Goal: Task Accomplishment & Management: Complete application form

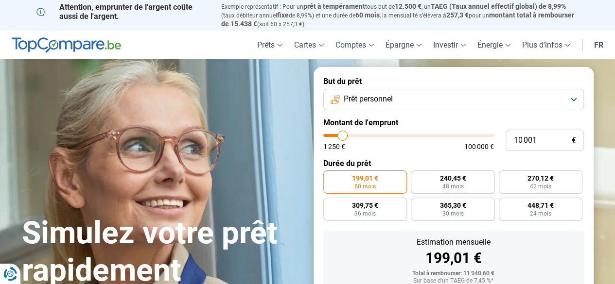
type input "9 000"
type input "9000"
type input "10 250"
type input "10250"
type input "11 500"
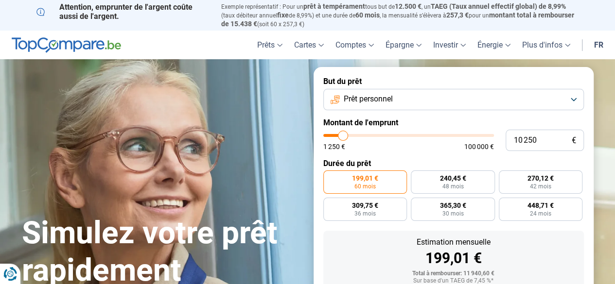
type input "11500"
type input "12 250"
type input "12250"
type input "13 250"
type input "13250"
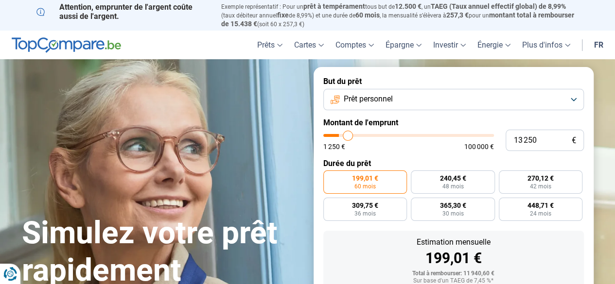
type input "14 000"
type input "14000"
type input "15 000"
type input "15000"
type input "17 250"
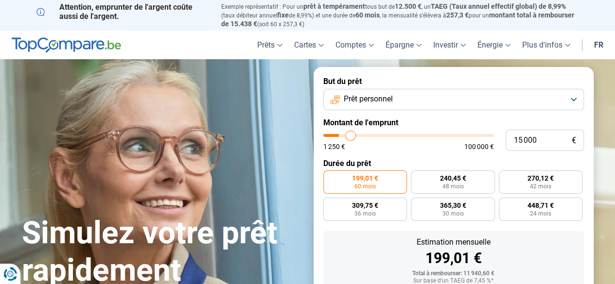
type input "17250"
type input "19 000"
type input "19000"
type input "20 500"
type input "20500"
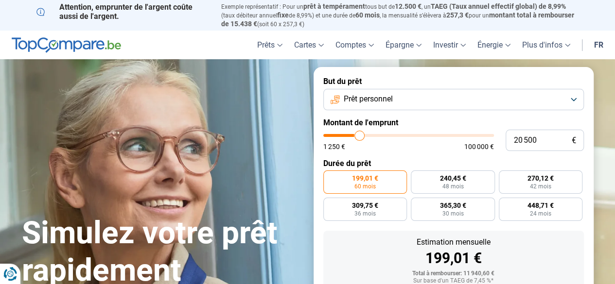
type input "22 250"
type input "22250"
type input "22 750"
type input "22750"
type input "23 500"
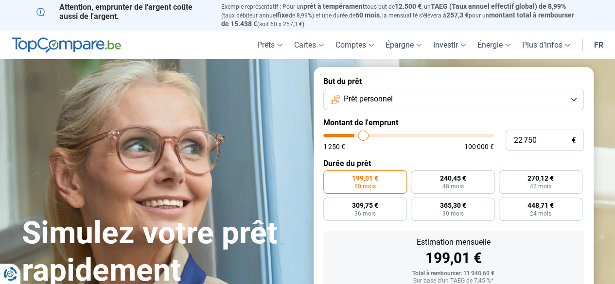
type input "23500"
type input "22 750"
type input "22750"
type input "22 000"
type input "22000"
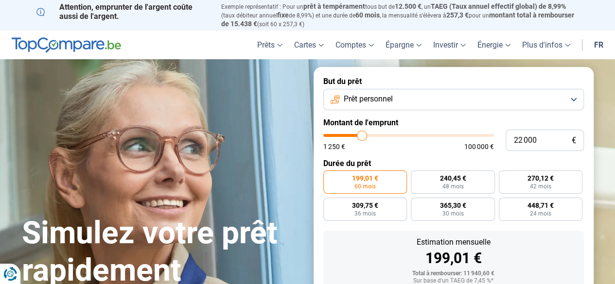
type input "21 250"
type input "21250"
type input "21 000"
type input "21000"
type input "20 500"
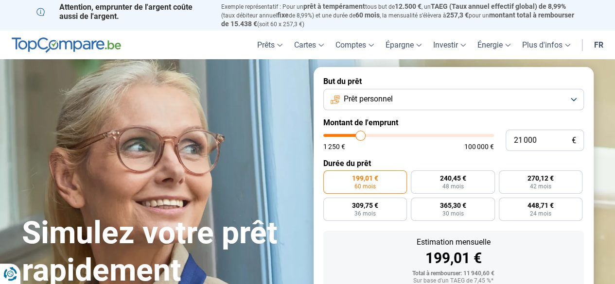
type input "20500"
type input "20 250"
type input "20250"
type input "20 000"
type input "20000"
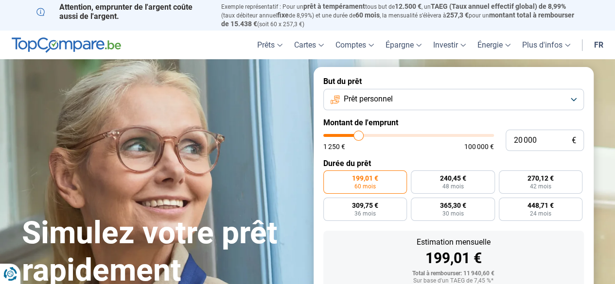
type input "19 500"
type input "19500"
type input "19 250"
type input "19250"
type input "19 000"
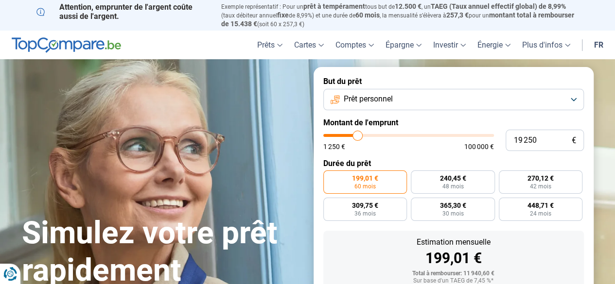
type input "19000"
type input "18 750"
type input "18750"
type input "18 500"
type input "18500"
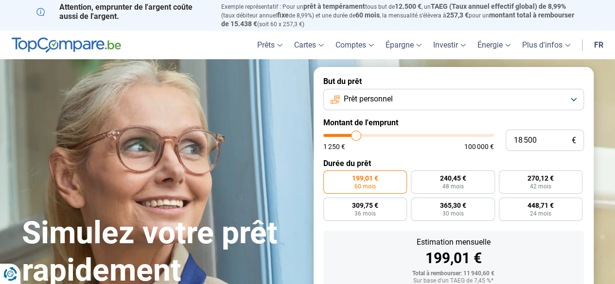
type input "18 250"
type input "18250"
type input "18 000"
type input "18000"
type input "17 500"
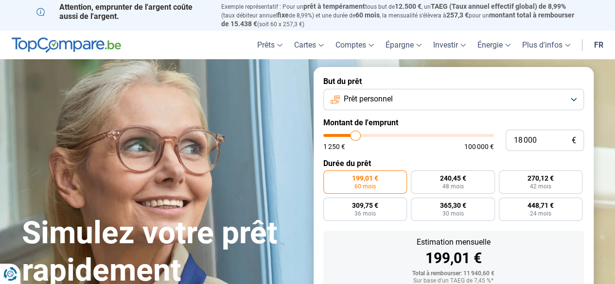
type input "17500"
type input "17 250"
type input "17250"
type input "16 750"
type input "16750"
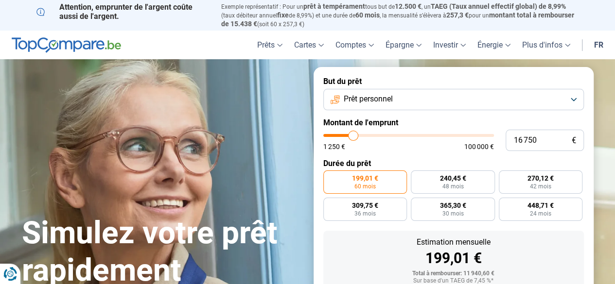
type input "16 500"
type input "16500"
type input "16 250"
type input "16250"
type input "16 000"
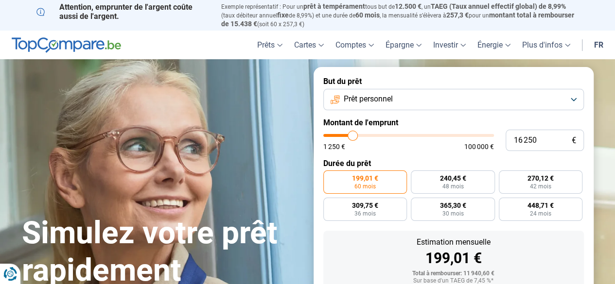
type input "16000"
type input "15 750"
type input "15750"
type input "15 500"
type input "15500"
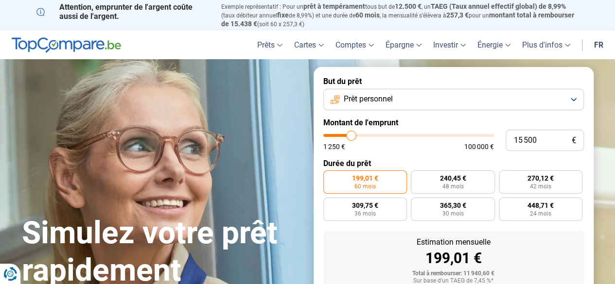
type input "15 250"
type input "15250"
type input "15 000"
drag, startPoint x: 340, startPoint y: 141, endPoint x: 350, endPoint y: 138, distance: 10.1
type input "14750"
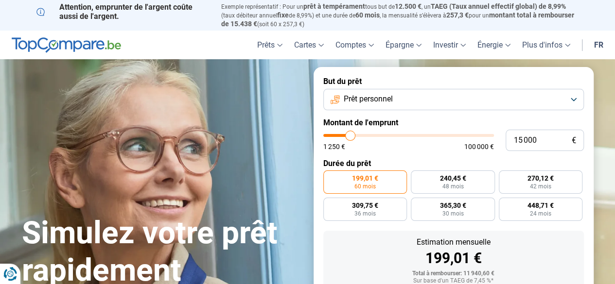
click at [350, 137] on input "range" at bounding box center [408, 135] width 171 height 3
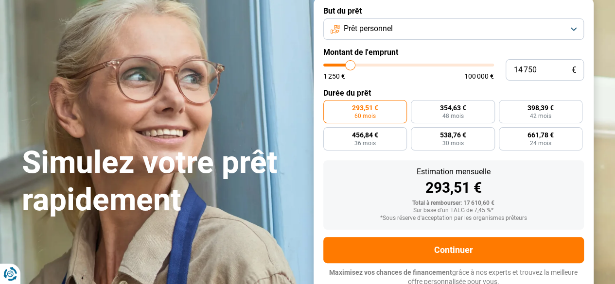
scroll to position [74, 0]
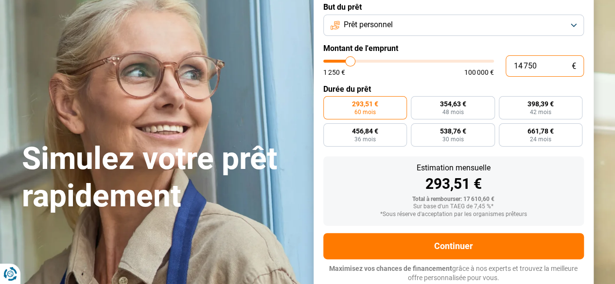
click at [533, 61] on input "14 750" at bounding box center [544, 65] width 78 height 21
drag, startPoint x: 535, startPoint y: 63, endPoint x: 455, endPoint y: 65, distance: 79.7
click at [455, 65] on div "14 750 € 1 250 € 100 000 €" at bounding box center [453, 65] width 260 height 21
type input "1"
type input "1250"
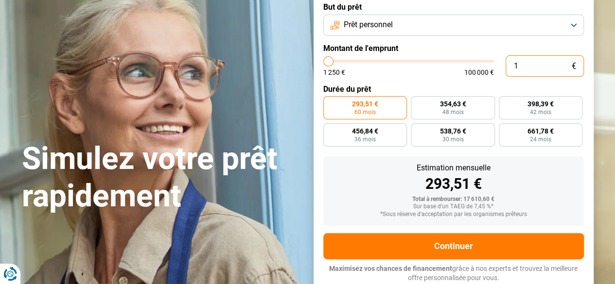
type input "15"
type input "1250"
type input "150"
type input "1250"
type input "1 500"
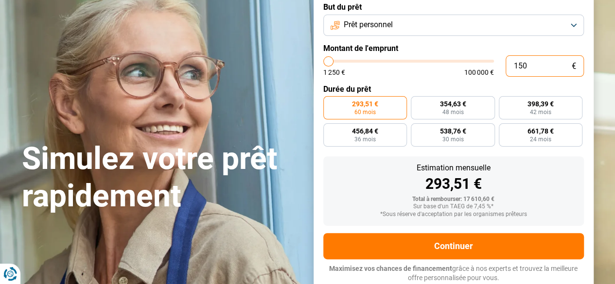
type input "1500"
type input "15 000"
type input "15000"
type input "15 000"
click at [450, 77] on div "15 000 € 1 250 € 100 000 €" at bounding box center [453, 65] width 260 height 21
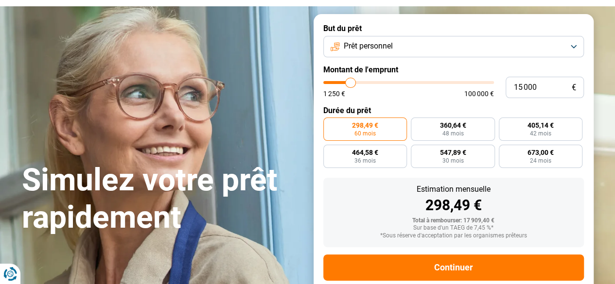
scroll to position [52, 0]
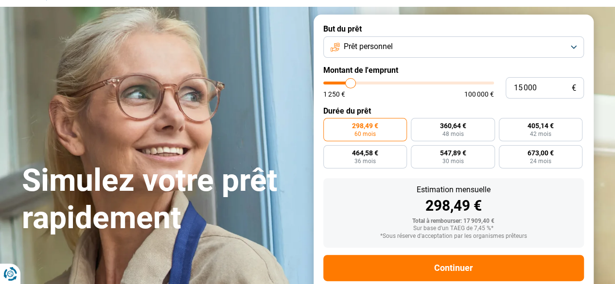
click at [400, 45] on button "Prêt personnel" at bounding box center [453, 46] width 260 height 21
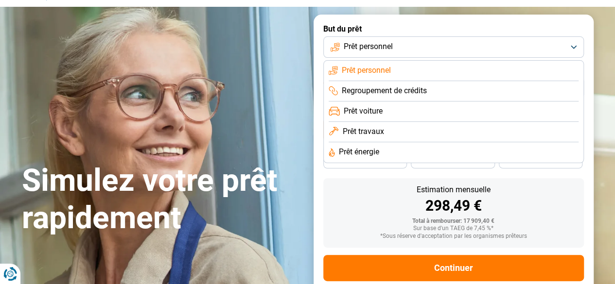
click at [400, 45] on button "Prêt personnel" at bounding box center [453, 46] width 260 height 21
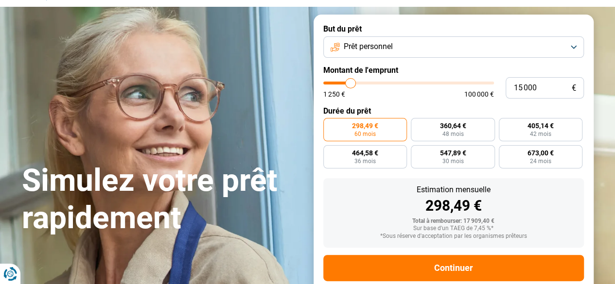
click at [400, 45] on button "Prêt personnel" at bounding box center [453, 46] width 260 height 21
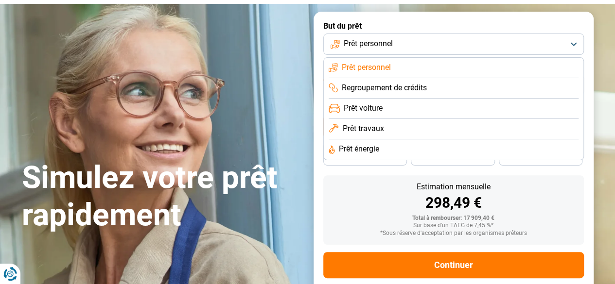
scroll to position [55, 0]
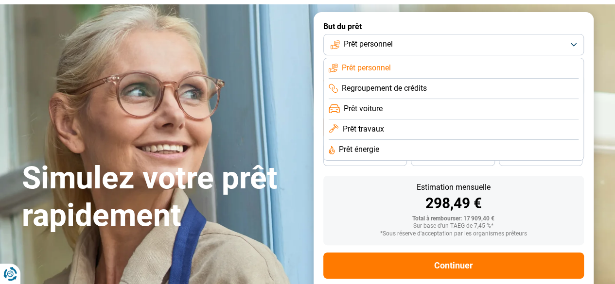
click at [385, 104] on li "Prêt voiture" at bounding box center [454, 109] width 250 height 20
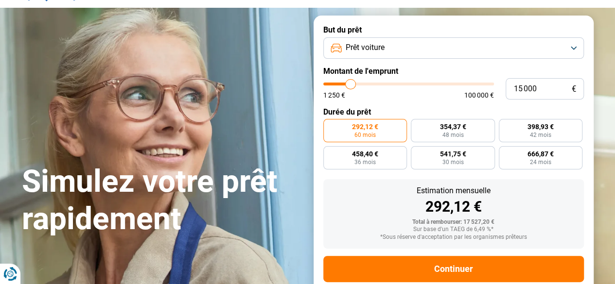
scroll to position [42, 0]
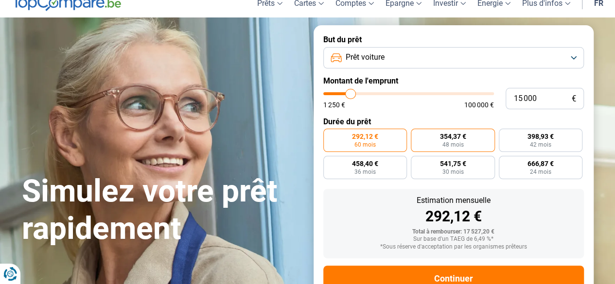
click at [446, 144] on span "48 mois" at bounding box center [452, 145] width 21 height 6
click at [417, 135] on input "354,37 € 48 mois" at bounding box center [414, 132] width 6 height 6
radio input "true"
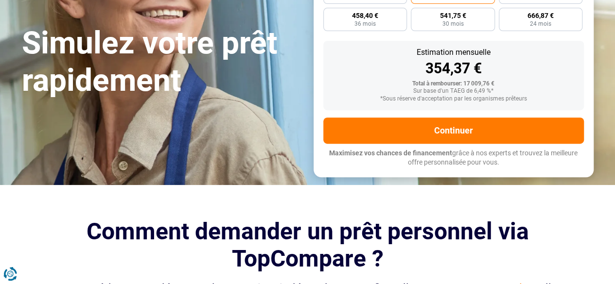
scroll to position [193, 0]
